Goal: Information Seeking & Learning: Learn about a topic

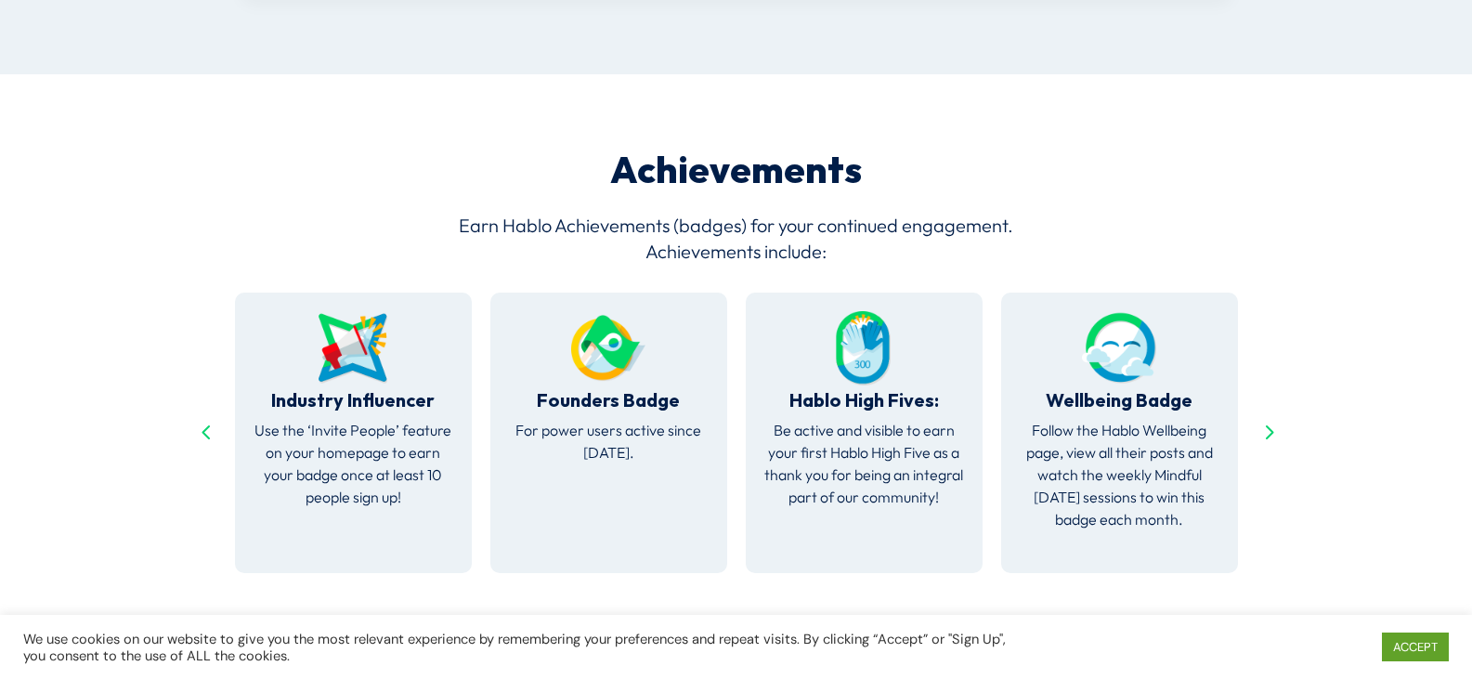
scroll to position [3696, 0]
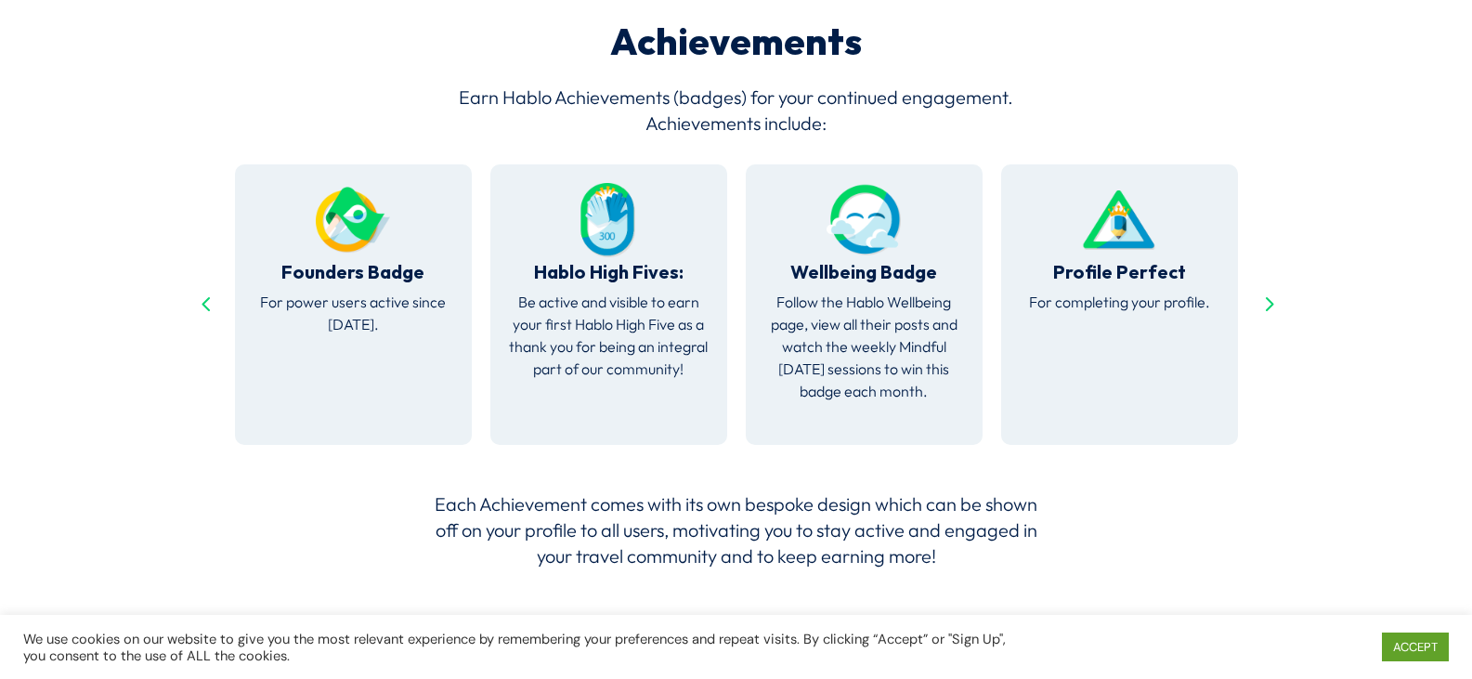
click at [1264, 290] on div "Next slide" at bounding box center [1268, 305] width 30 height 30
click at [1263, 290] on div "Next slide" at bounding box center [1268, 305] width 30 height 30
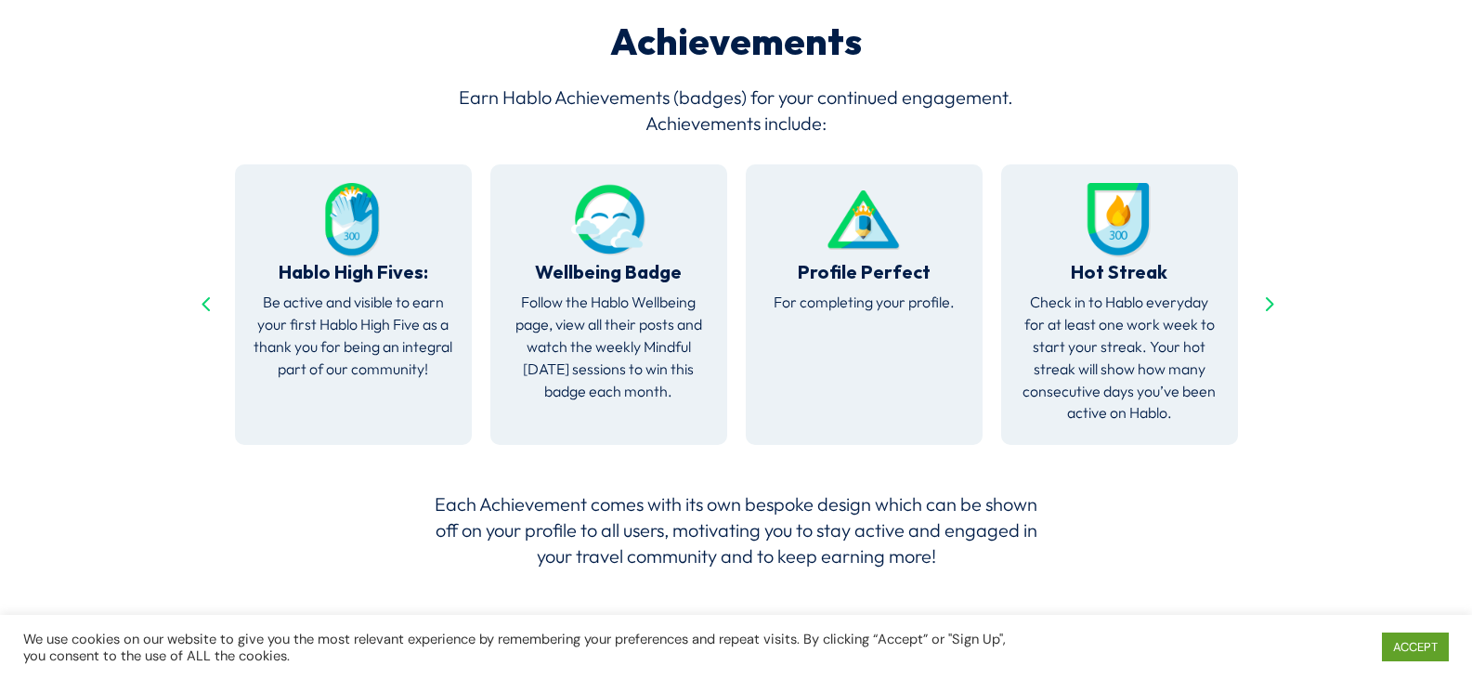
click at [1260, 290] on div "Next slide" at bounding box center [1268, 305] width 30 height 30
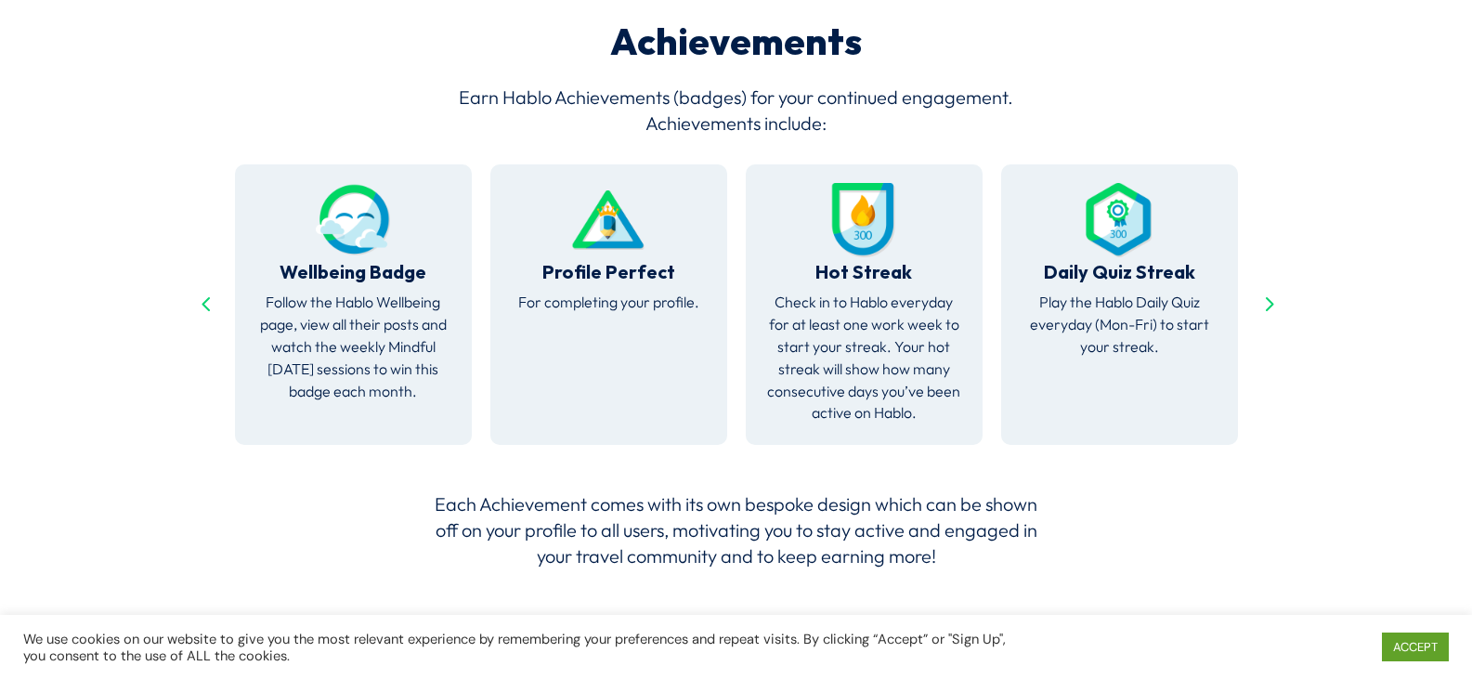
click at [1260, 290] on div "Next slide" at bounding box center [1268, 305] width 30 height 30
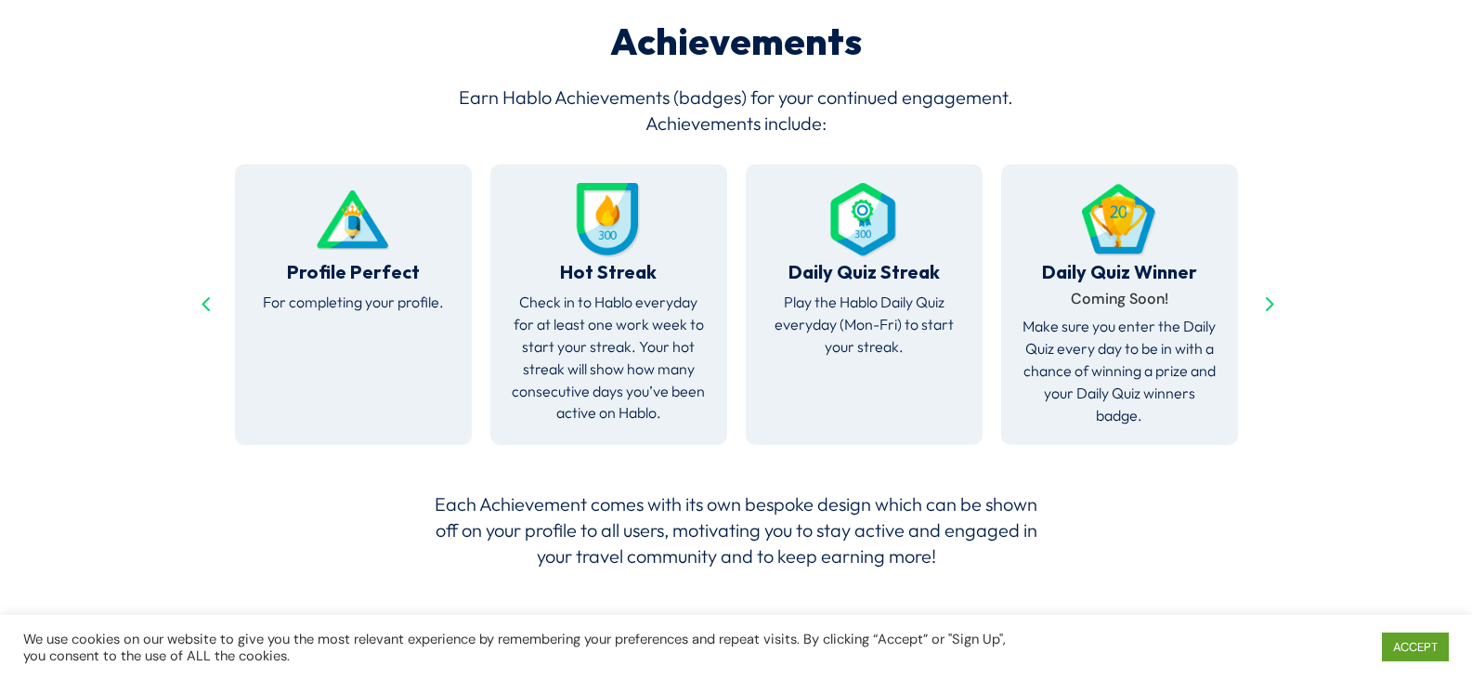
click at [1255, 290] on div "Next slide" at bounding box center [1268, 305] width 30 height 30
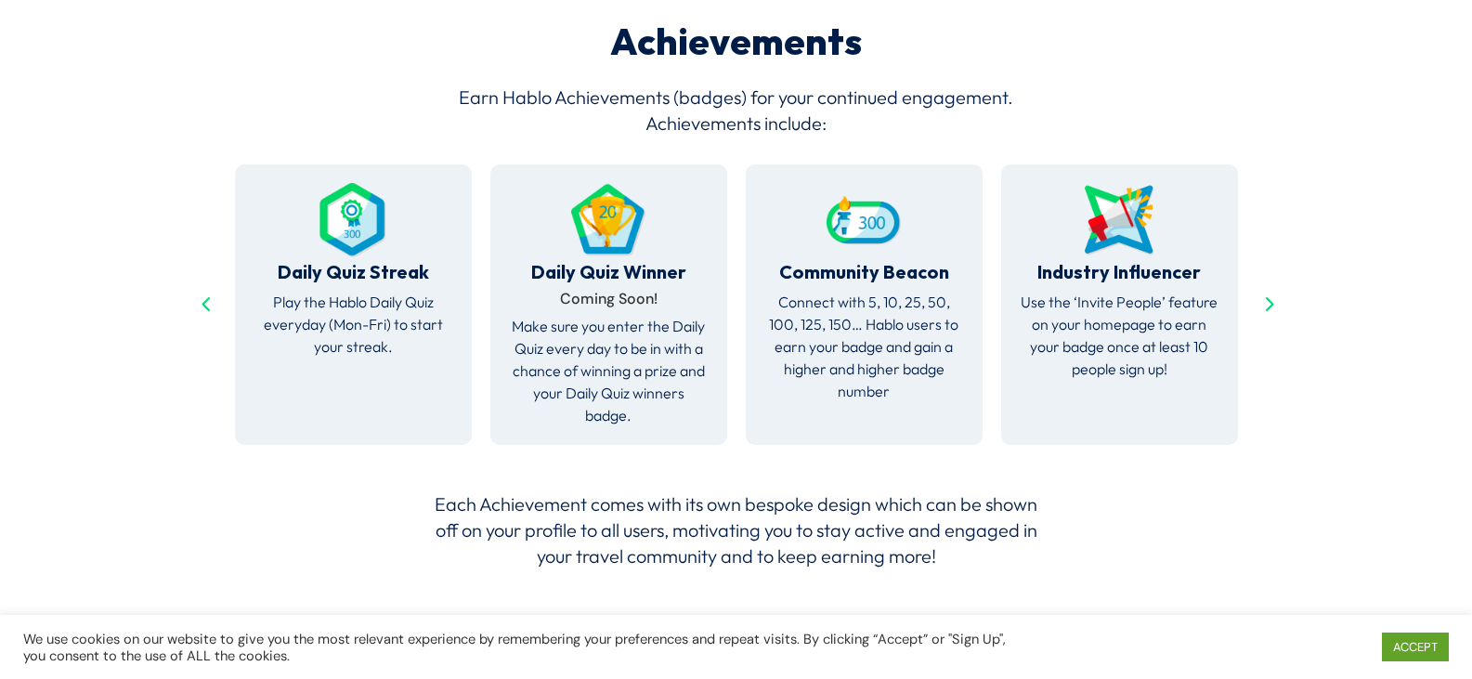
click at [1246, 287] on div "Achievements Earn Hablo Achievements (badges) for your continued engagement. Ac…" at bounding box center [736, 295] width 1472 height 698
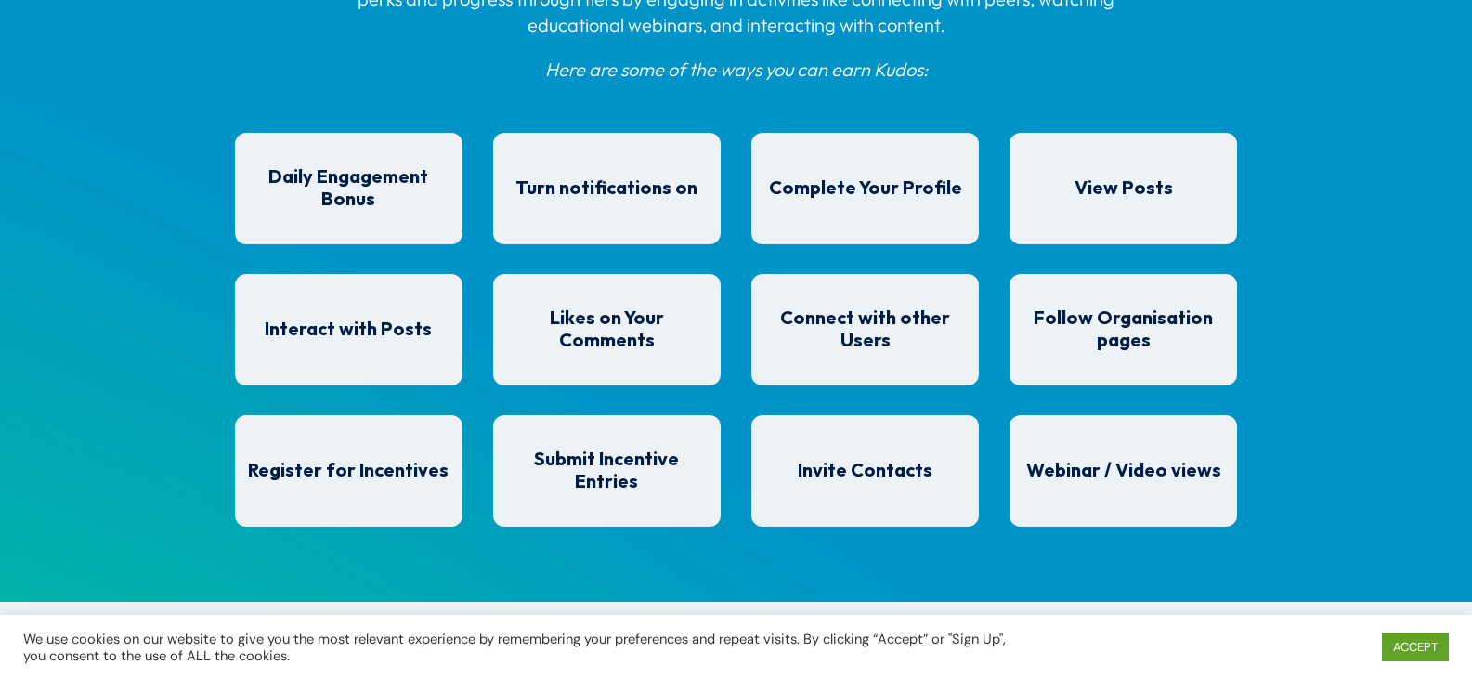
scroll to position [1559, 0]
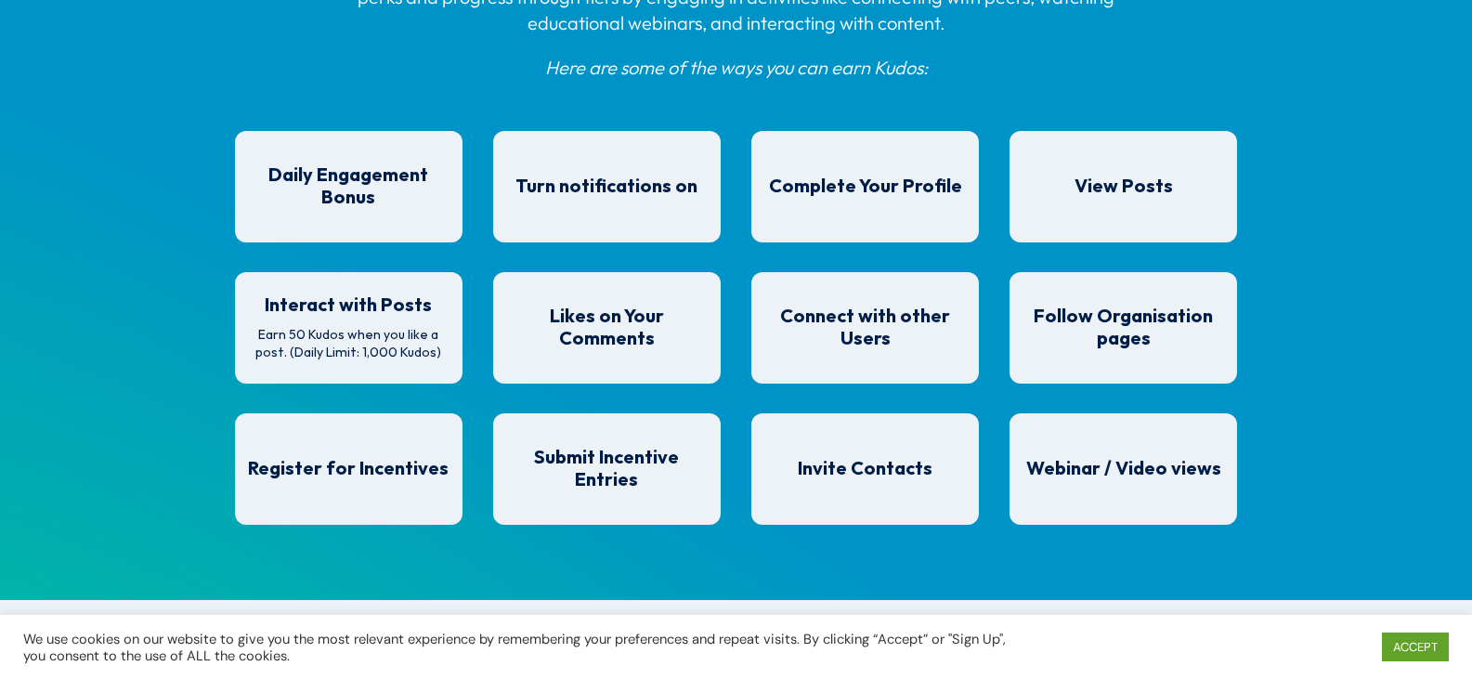
click at [383, 307] on span "Interact with Posts" at bounding box center [348, 305] width 167 height 20
click at [417, 306] on span "Interact with Posts" at bounding box center [348, 305] width 167 height 20
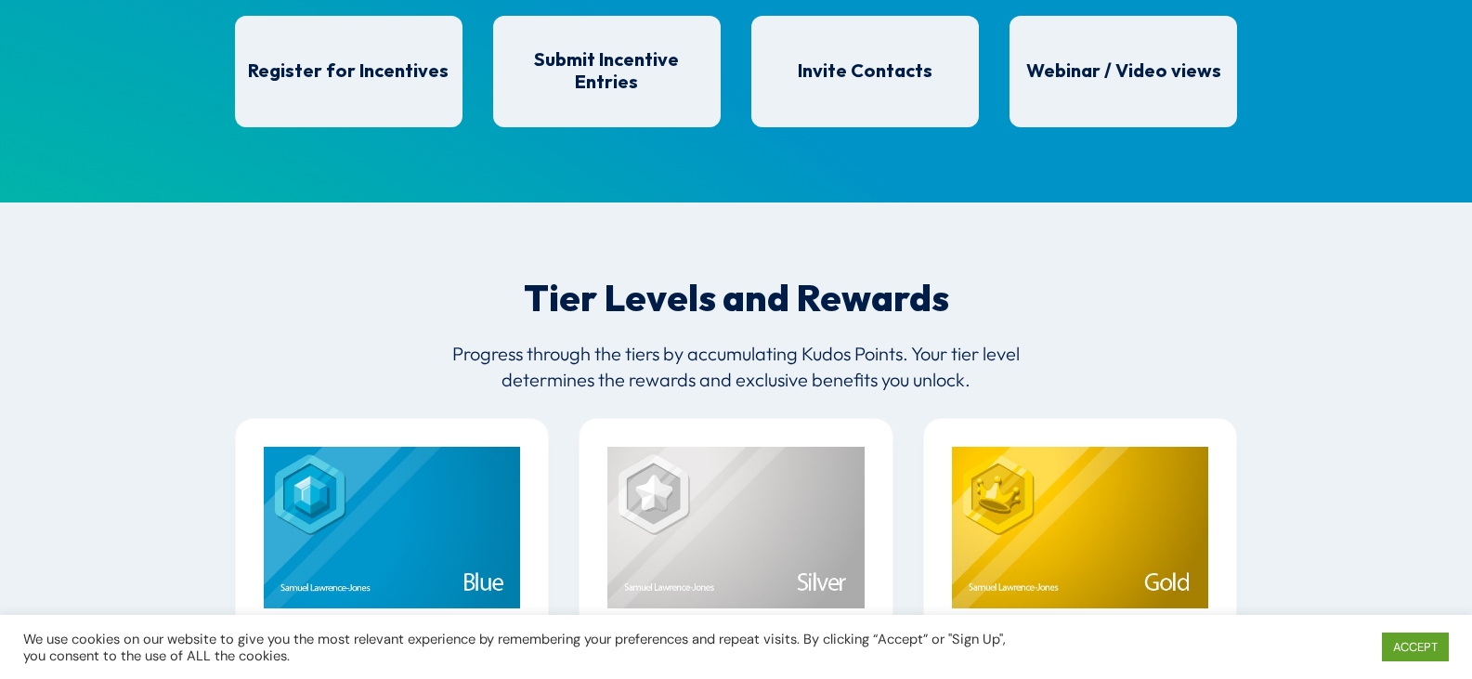
scroll to position [1950, 0]
